Goal: Information Seeking & Learning: Learn about a topic

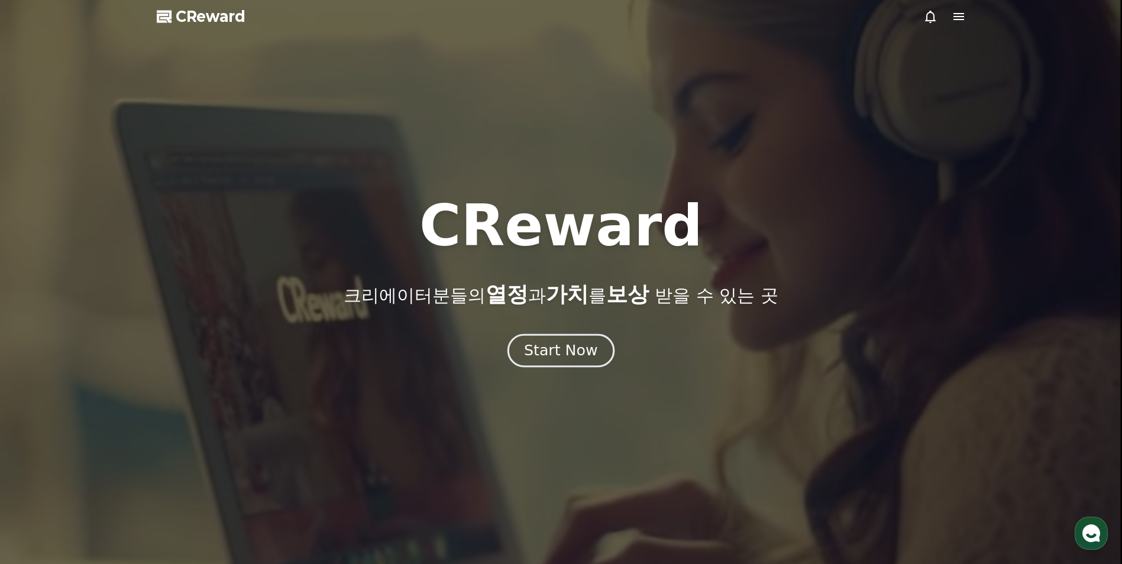
click at [567, 339] on button "Start Now" at bounding box center [560, 351] width 107 height 34
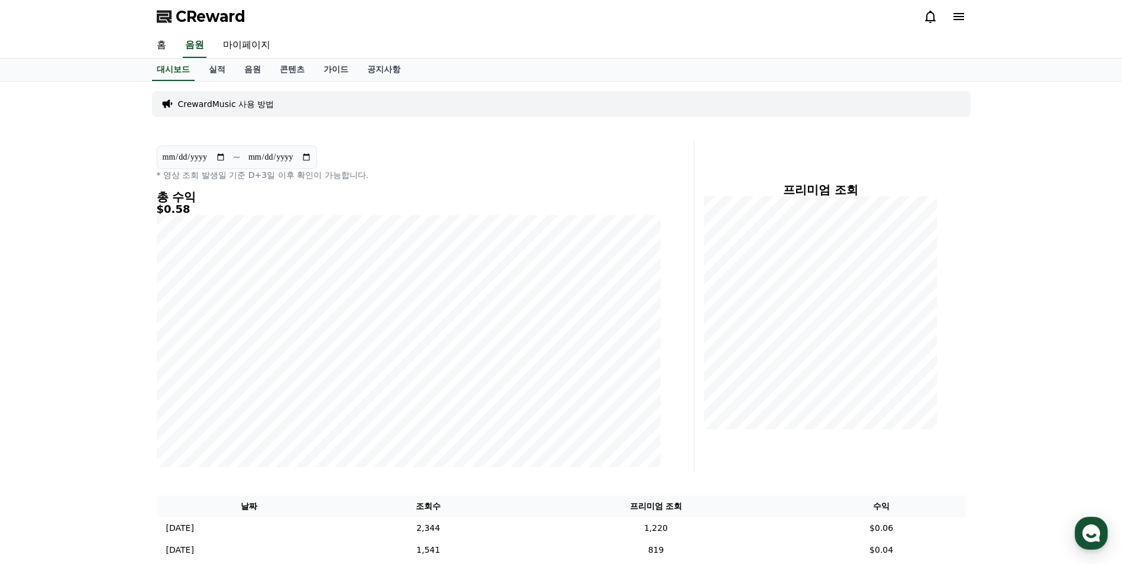
click at [266, 76] on link "음원" at bounding box center [252, 70] width 35 height 22
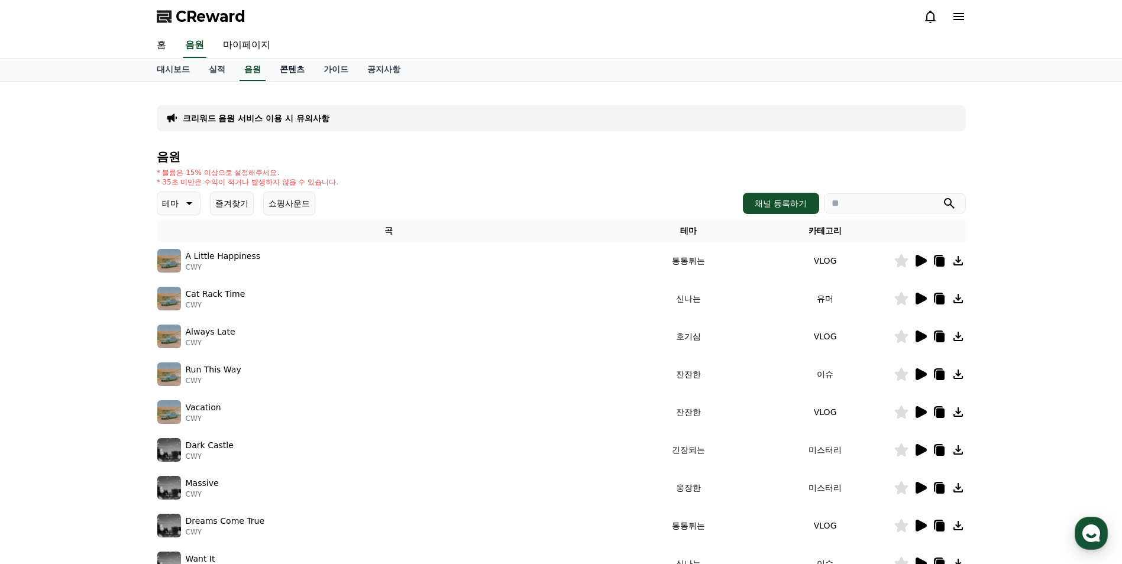
click at [284, 73] on link "콘텐츠" at bounding box center [292, 70] width 44 height 22
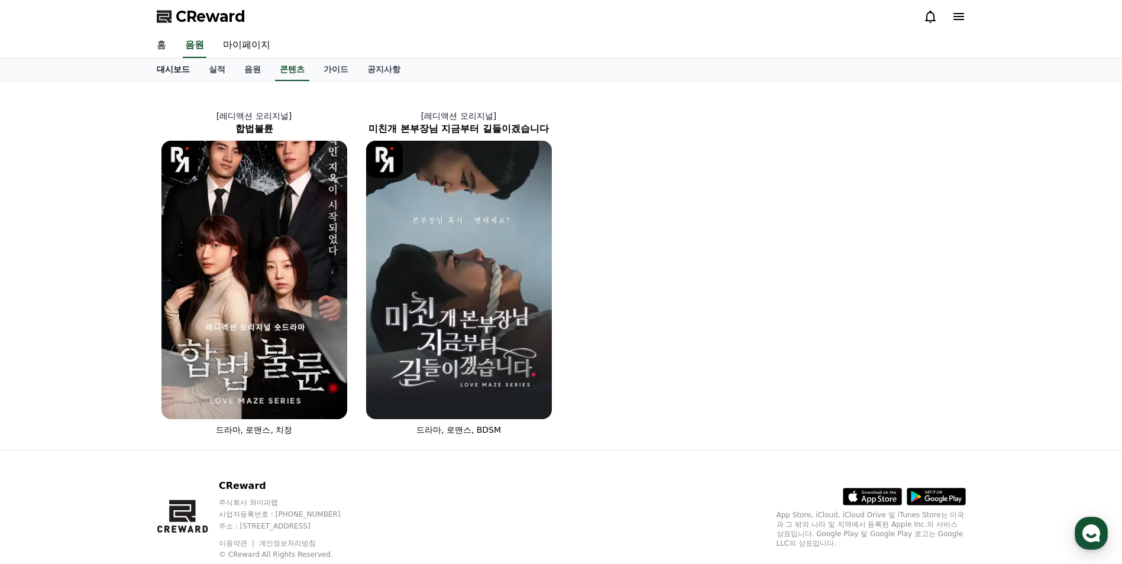
click at [156, 73] on link "대시보드" at bounding box center [173, 70] width 52 height 22
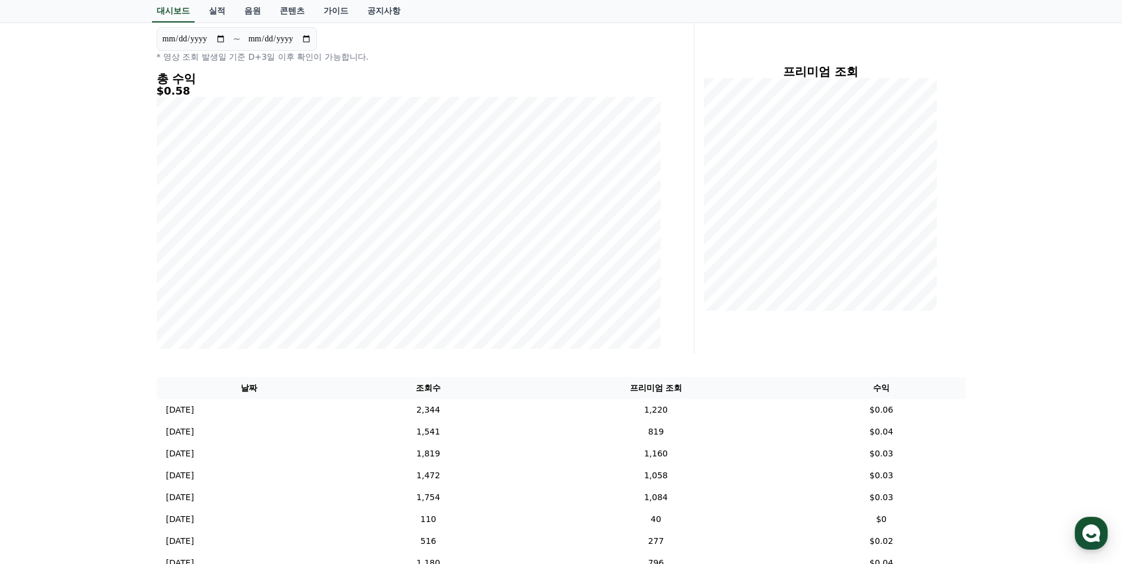
scroll to position [59, 0]
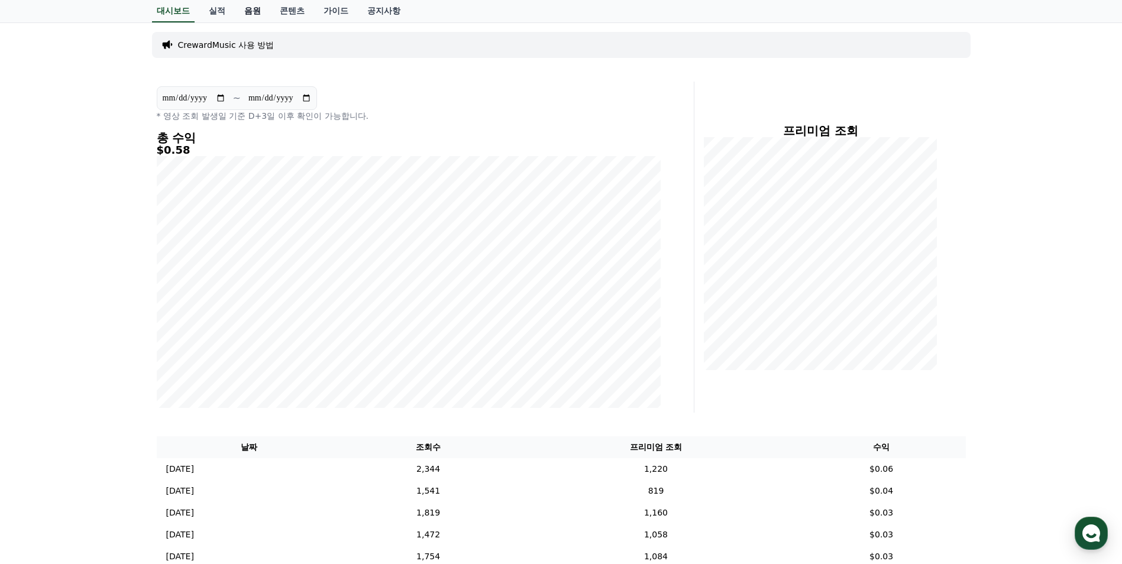
click at [262, 15] on link "음원" at bounding box center [252, 11] width 35 height 22
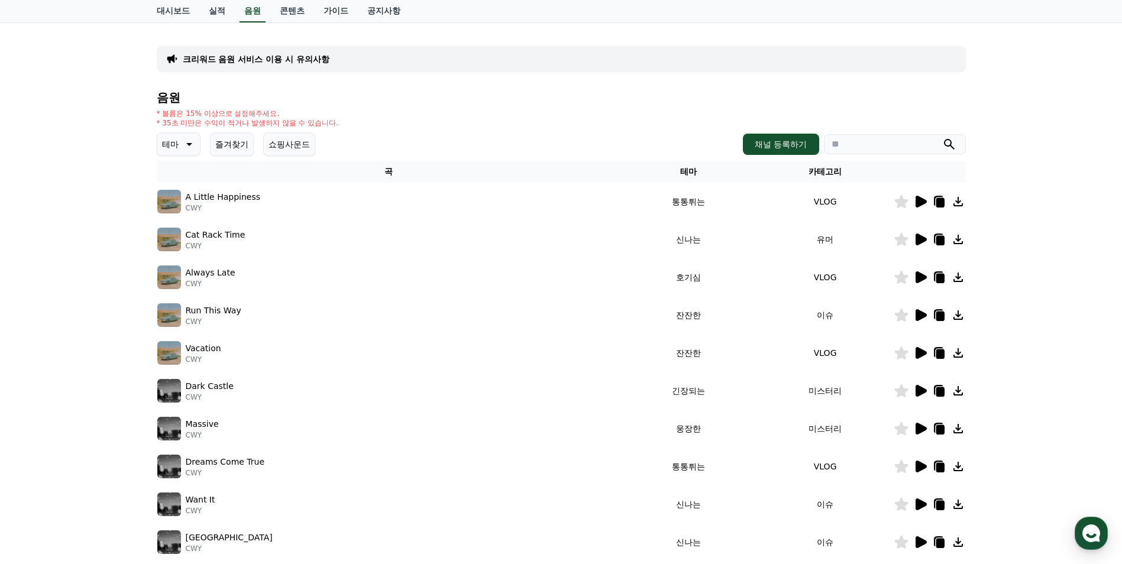
scroll to position [118, 0]
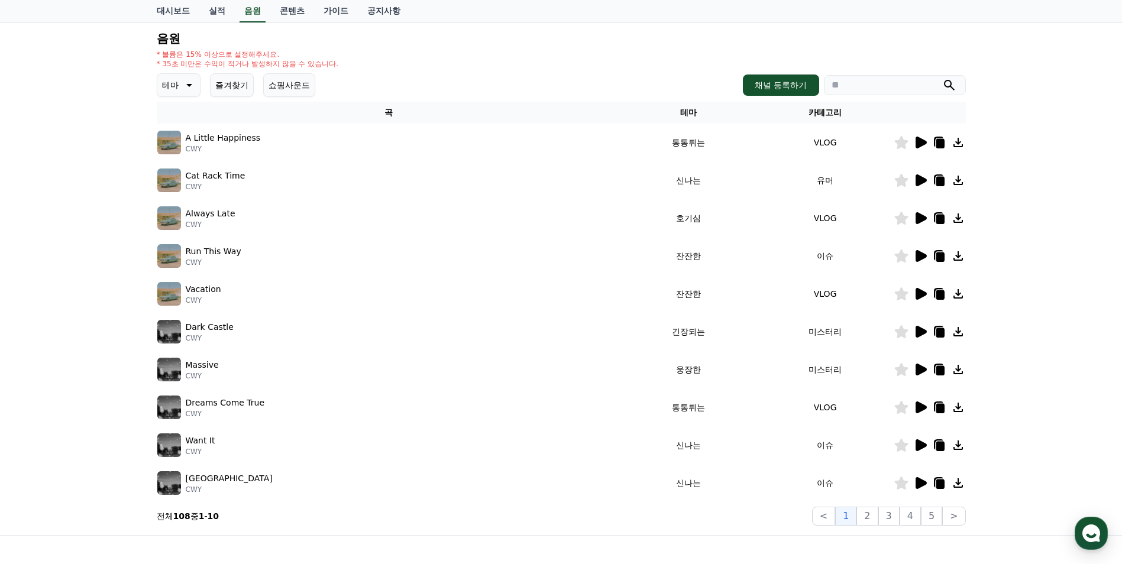
click at [186, 85] on icon at bounding box center [188, 85] width 14 height 14
click at [188, 153] on button "어두운" at bounding box center [175, 150] width 34 height 26
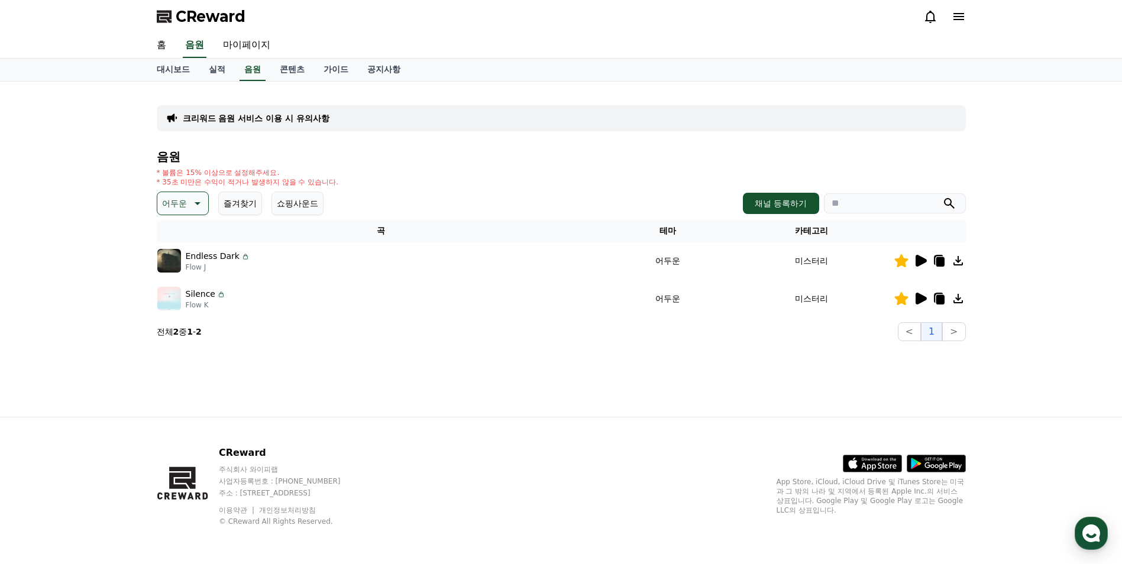
click at [924, 264] on icon at bounding box center [920, 261] width 14 height 14
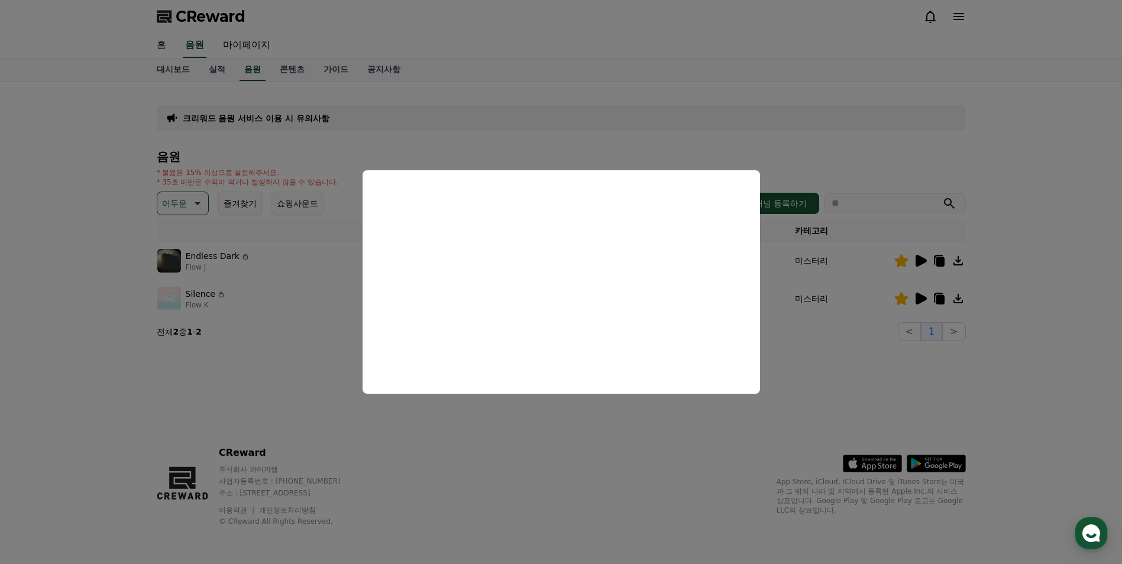
click at [594, 442] on button "close modal" at bounding box center [561, 282] width 1122 height 564
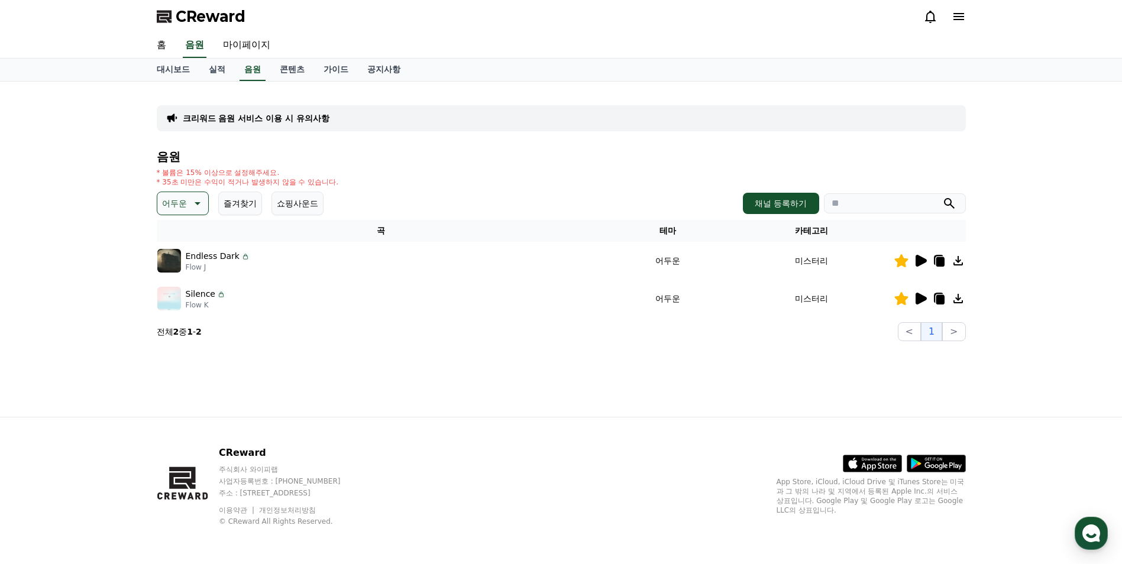
click at [926, 300] on icon at bounding box center [920, 299] width 14 height 14
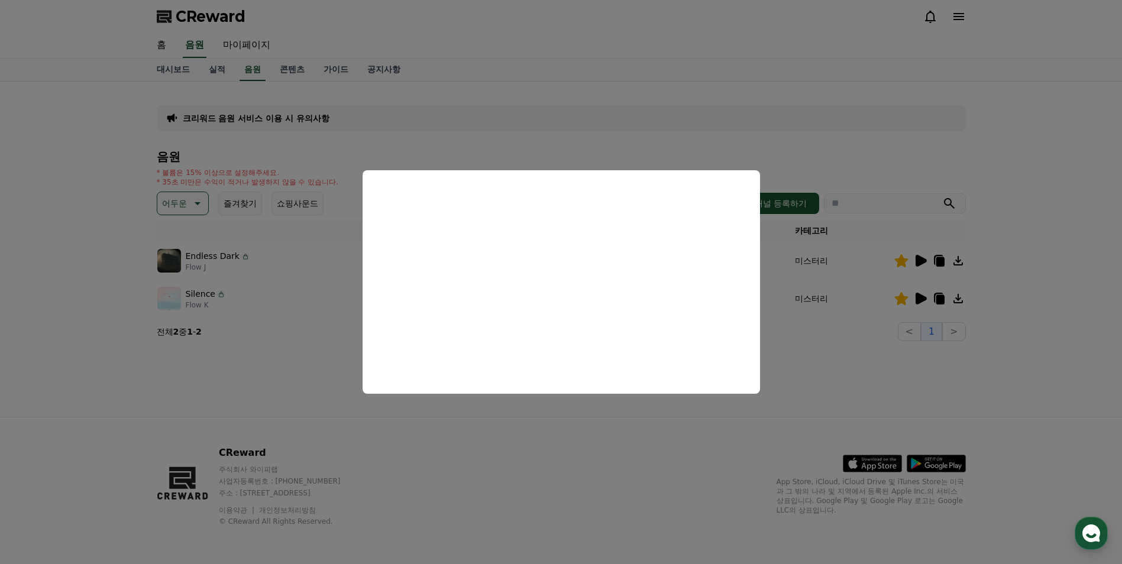
click at [437, 420] on button "close modal" at bounding box center [561, 282] width 1122 height 564
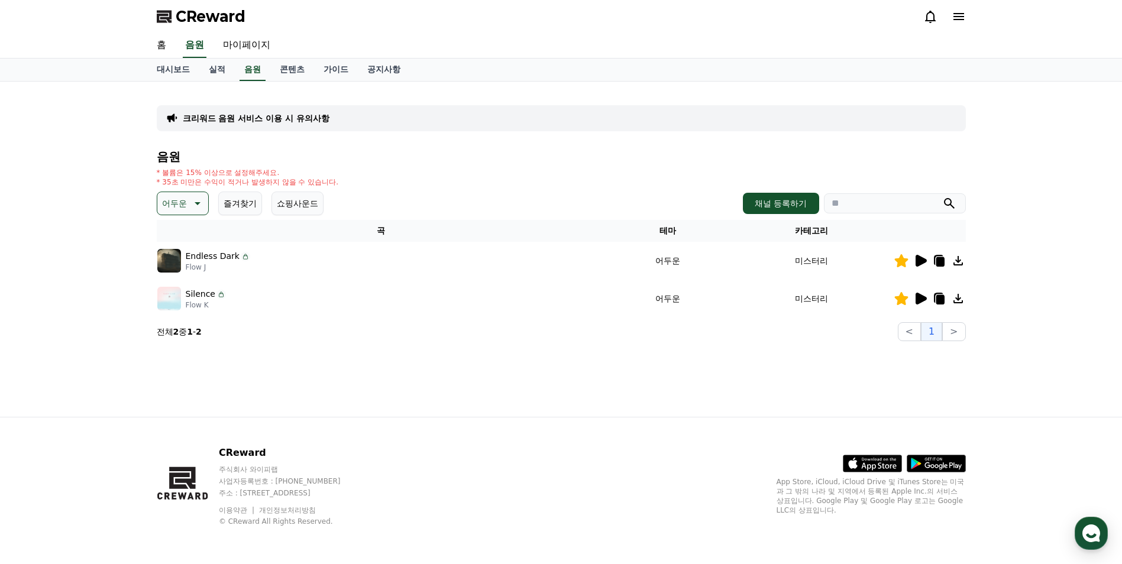
click at [179, 210] on p "어두운" at bounding box center [174, 203] width 25 height 17
click at [404, 325] on section "전체 2 중 1 - 2 < 1 >" at bounding box center [561, 331] width 809 height 19
click at [200, 201] on icon at bounding box center [196, 203] width 14 height 14
click at [186, 232] on th "곡" at bounding box center [381, 231] width 449 height 22
click at [186, 196] on p "어두운" at bounding box center [174, 203] width 25 height 17
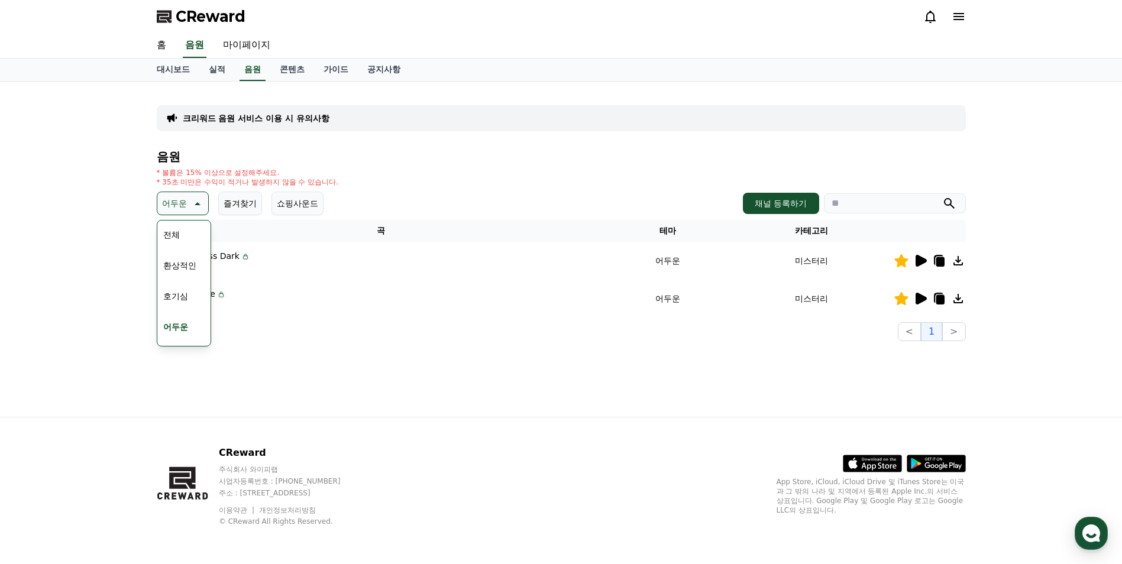
click at [187, 233] on div "전체 환상적인 호기심 어두운 밝은 통통튀는 신나는 반전 웅장한 드라마틱 즐거움 분위기있는 EDM 그루브 슬픈 잔잔한 귀여운 감동적인 긴장되는 …" at bounding box center [183, 527] width 51 height 610
click at [171, 232] on button "전체" at bounding box center [171, 235] width 26 height 26
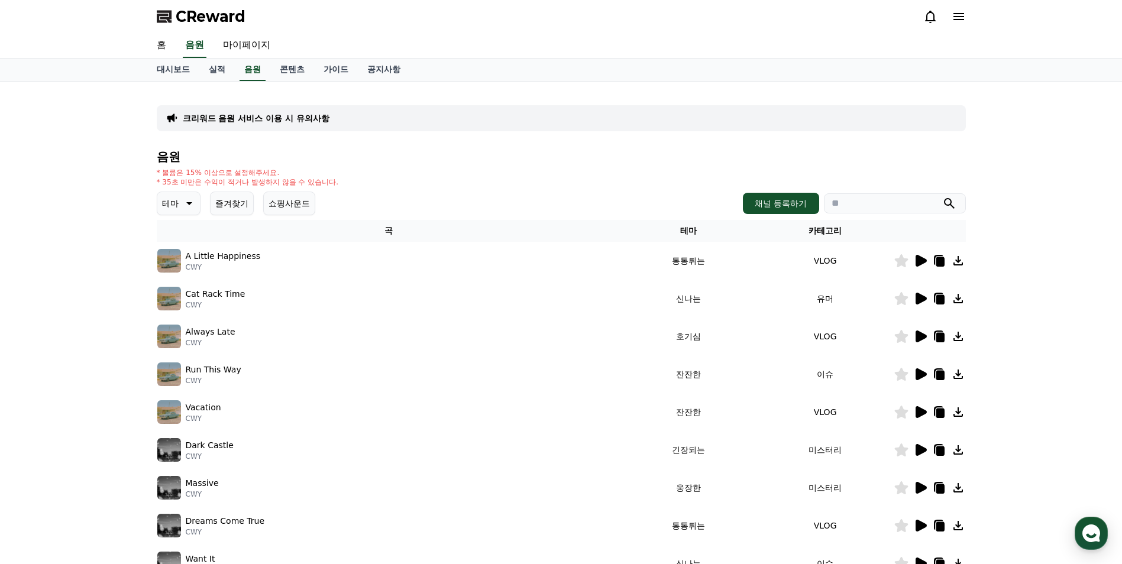
click at [854, 205] on input "search" at bounding box center [895, 203] width 142 height 20
type input "***"
click at [942, 196] on button "submit" at bounding box center [949, 203] width 14 height 14
